Goal: Information Seeking & Learning: Learn about a topic

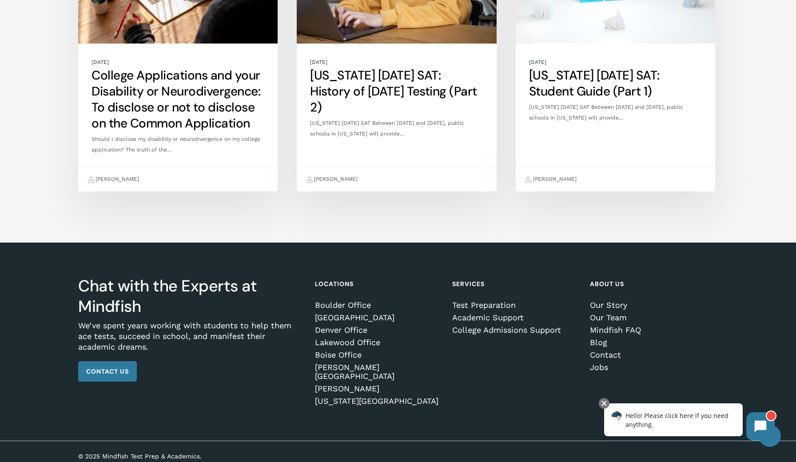
scroll to position [1626, 0]
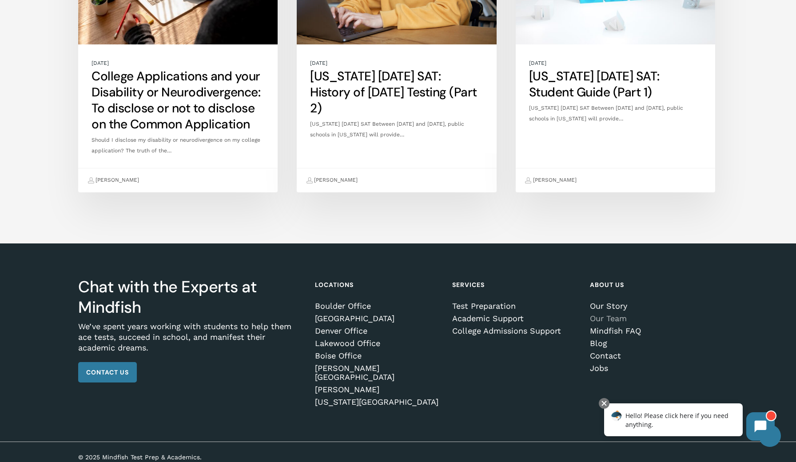
click at [594, 317] on link "Our Team" at bounding box center [652, 318] width 125 height 9
